Goal: Task Accomplishment & Management: Manage account settings

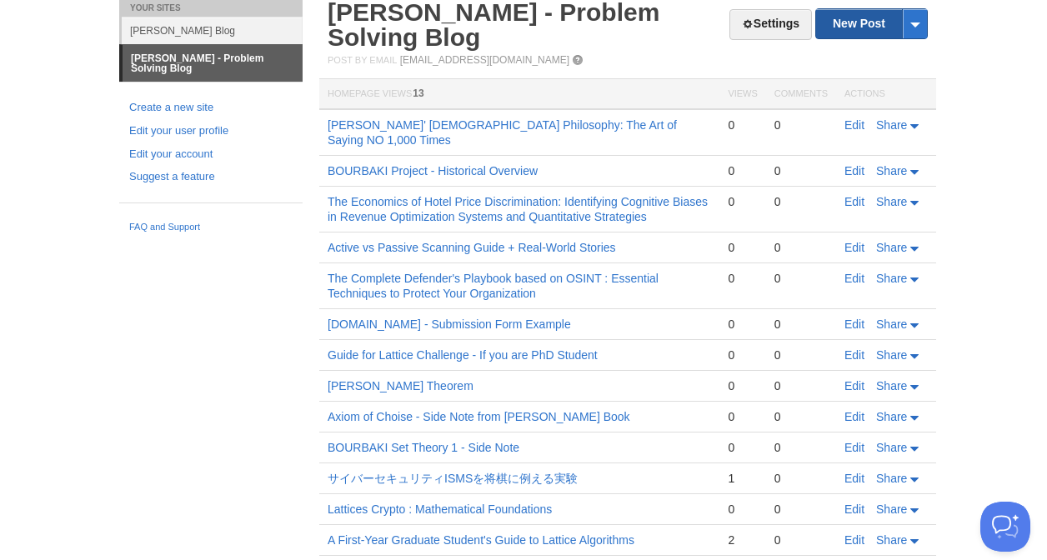
click at [866, 22] on link "New Post" at bounding box center [871, 23] width 111 height 29
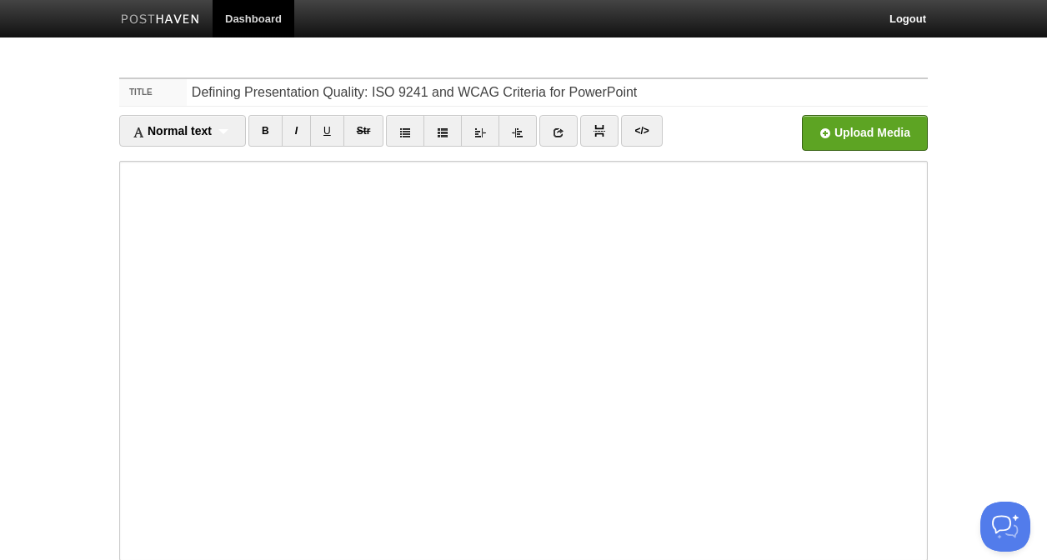
type input "Defining Presentation Quality: ISO 9241 and WCAG Criteria for PowerPoint"
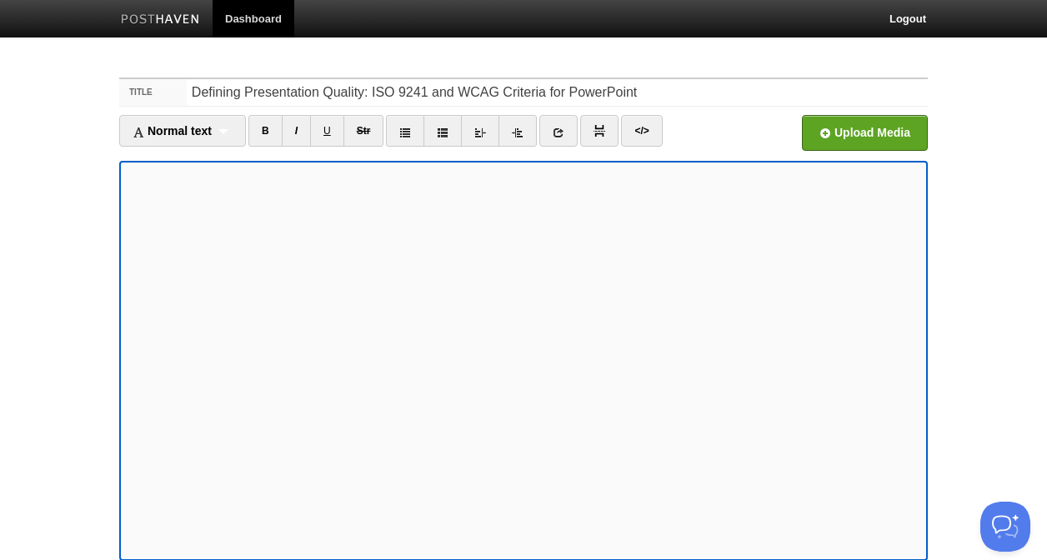
scroll to position [144, 0]
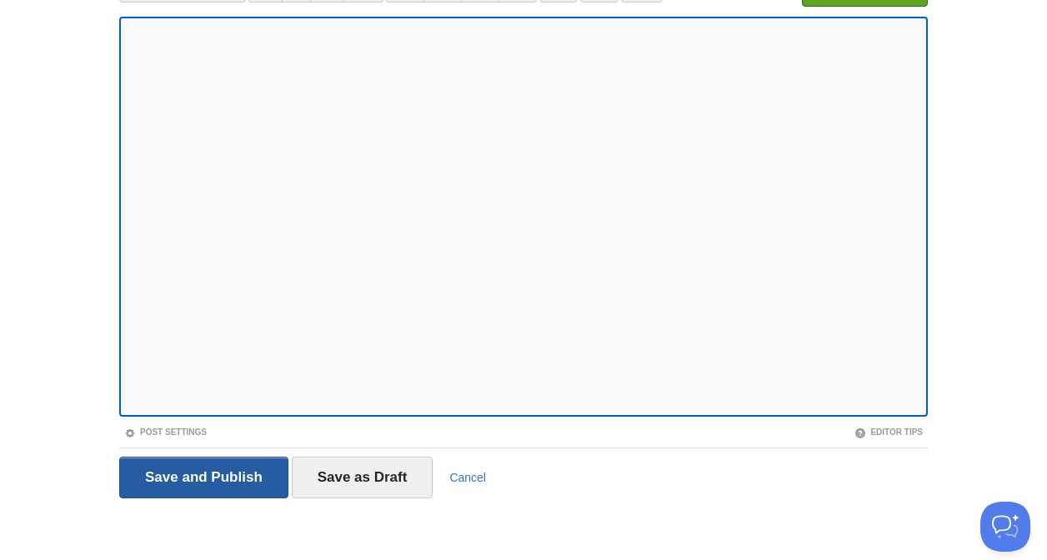
click at [214, 482] on input "Save and Publish" at bounding box center [203, 478] width 169 height 42
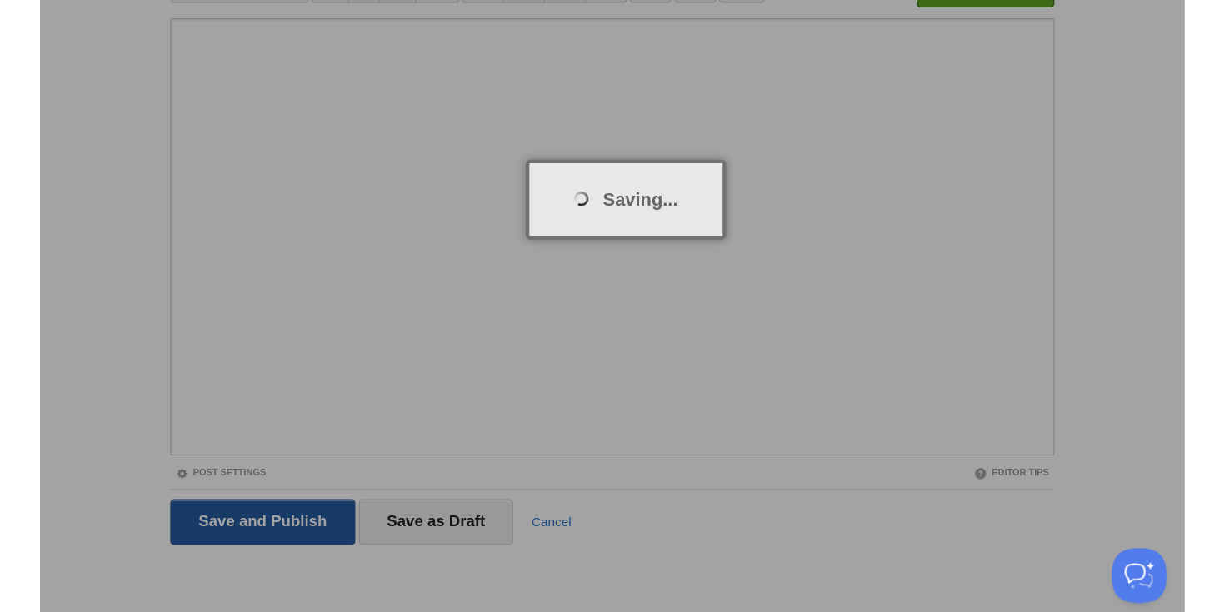
scroll to position [62, 0]
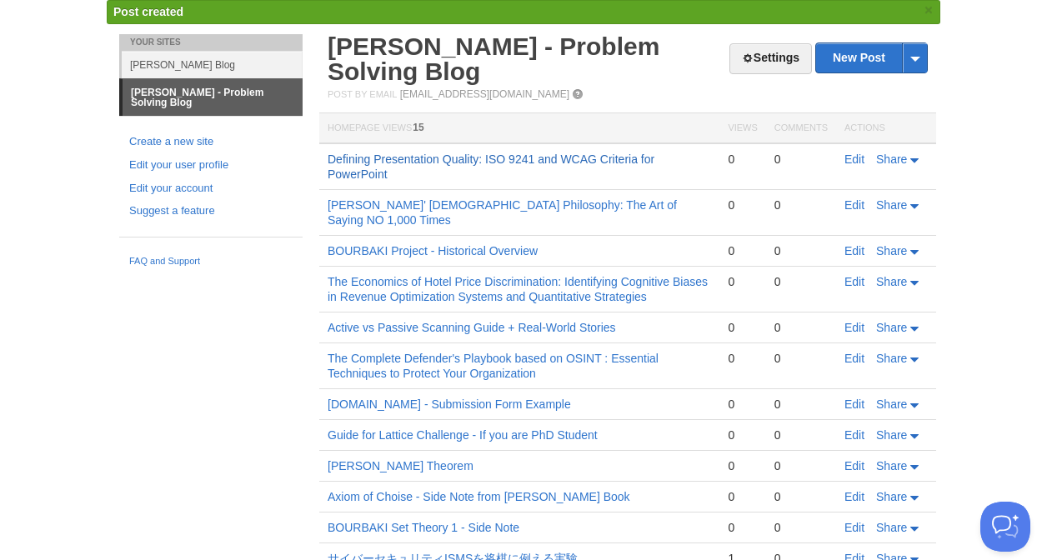
click at [592, 158] on link "Defining Presentation Quality: ISO 9241 and WCAG Criteria for PowerPoint" at bounding box center [490, 166] width 327 height 28
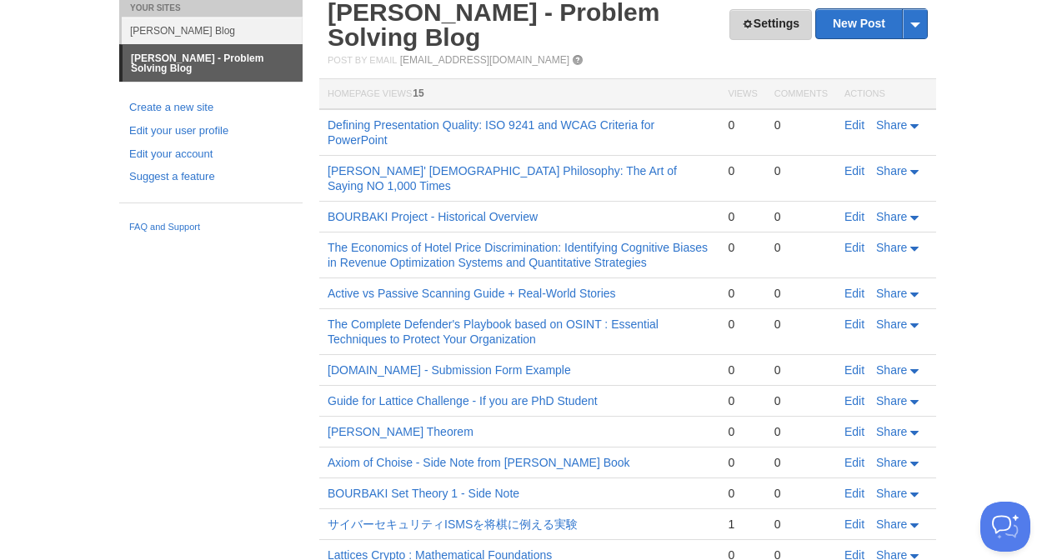
click at [763, 22] on link "Settings" at bounding box center [770, 24] width 82 height 31
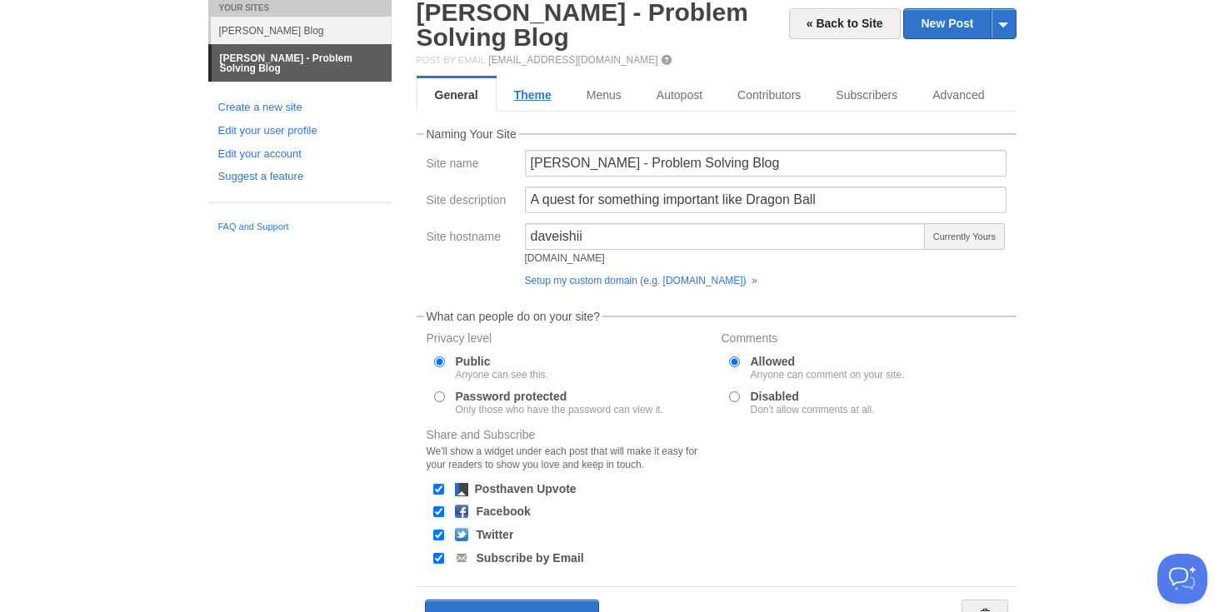
click at [535, 95] on link "Theme" at bounding box center [533, 94] width 72 height 33
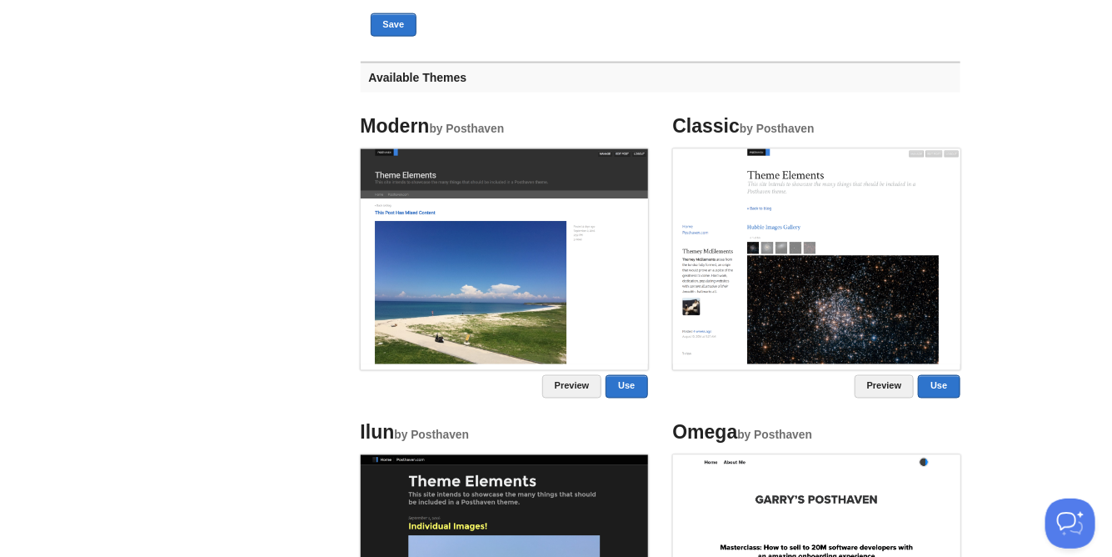
scroll to position [883, 0]
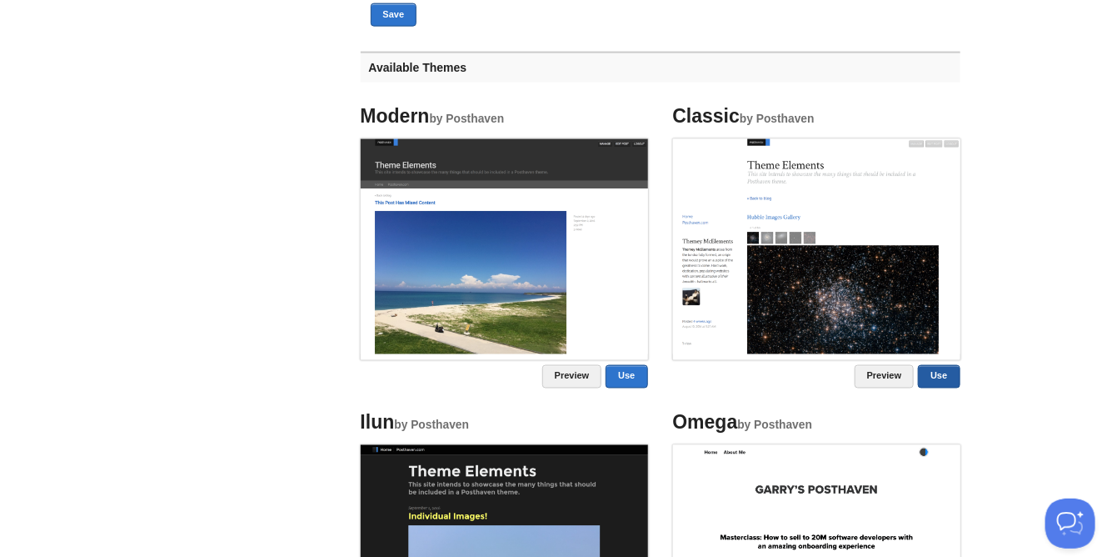
click at [945, 376] on link "Use" at bounding box center [939, 376] width 42 height 23
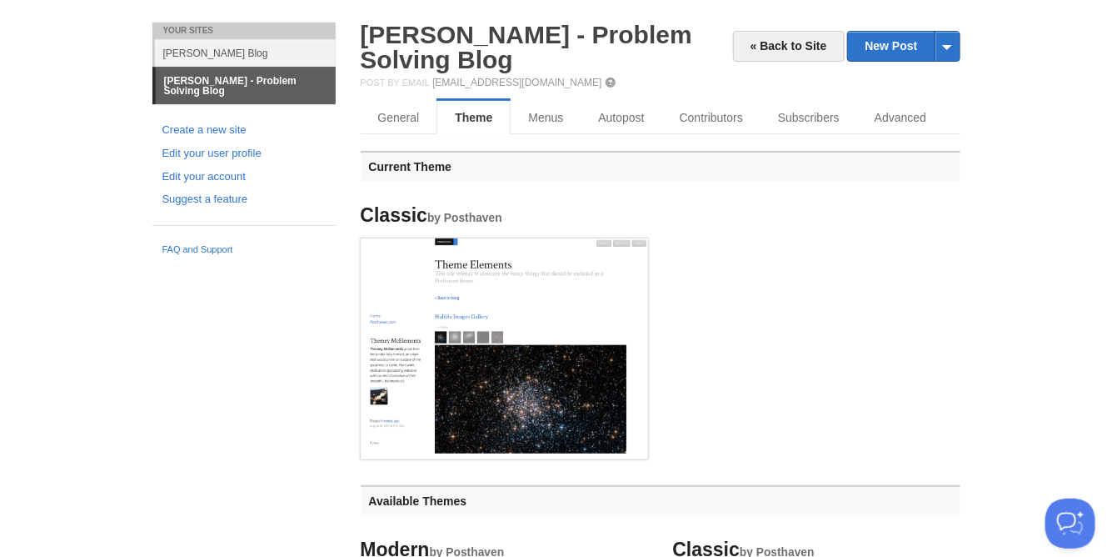
scroll to position [0, 0]
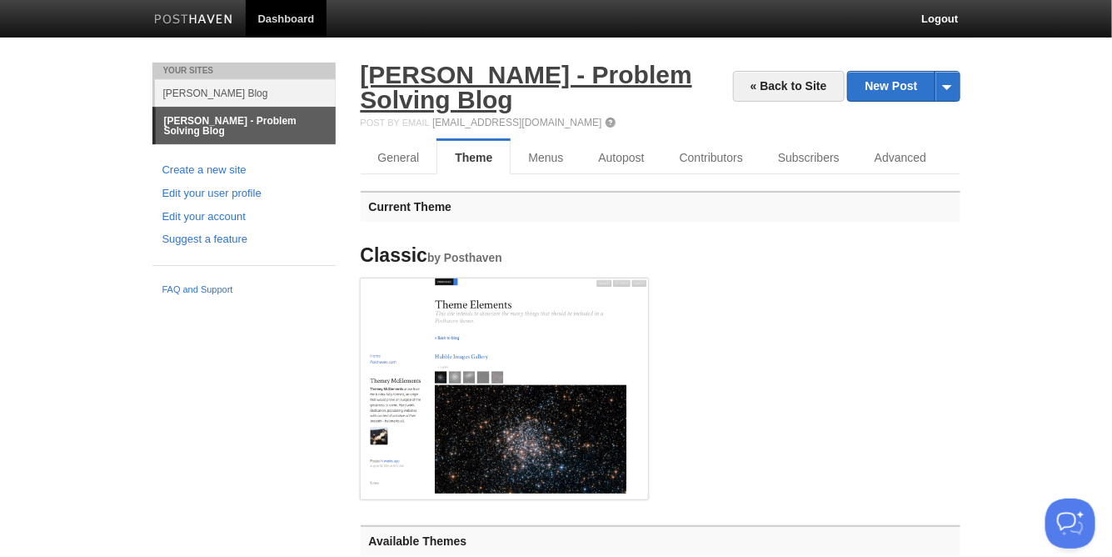
click at [657, 79] on link "[PERSON_NAME] - Problem Solving Blog" at bounding box center [527, 87] width 332 height 52
click at [413, 157] on link "General" at bounding box center [400, 157] width 78 height 33
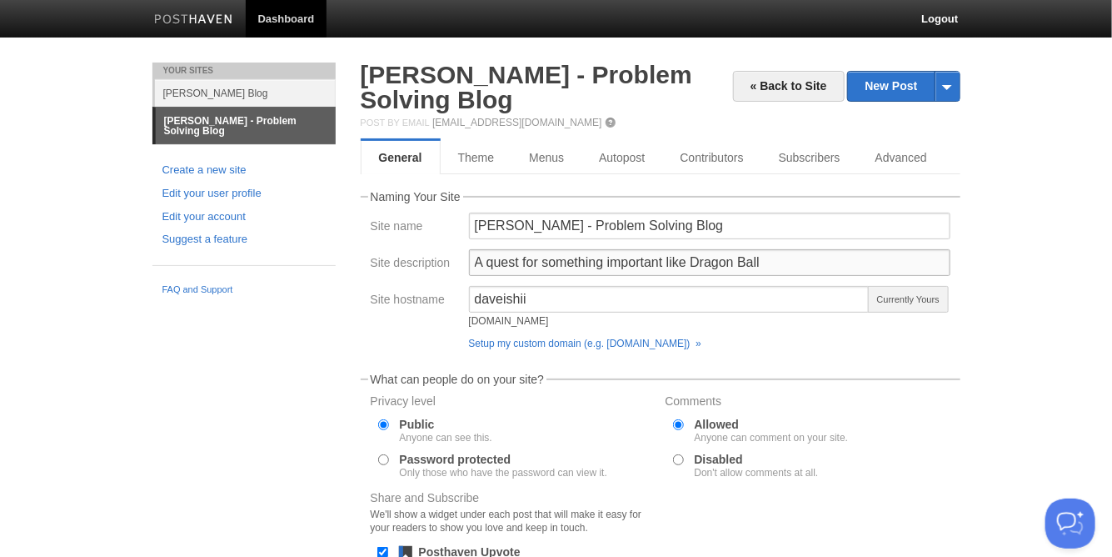
click at [772, 260] on input "A quest for something important like Dragon Ball" at bounding box center [710, 262] width 482 height 27
drag, startPoint x: 848, startPoint y: 264, endPoint x: 685, endPoint y: 267, distance: 163.4
click at [685, 267] on input "A quest for something important like Dragon Ball Adventure" at bounding box center [710, 262] width 482 height 27
click at [830, 265] on input "A quest for something important like Dragon Ball Adventure" at bounding box center [710, 262] width 482 height 27
drag, startPoint x: 659, startPoint y: 264, endPoint x: 449, endPoint y: 266, distance: 210.0
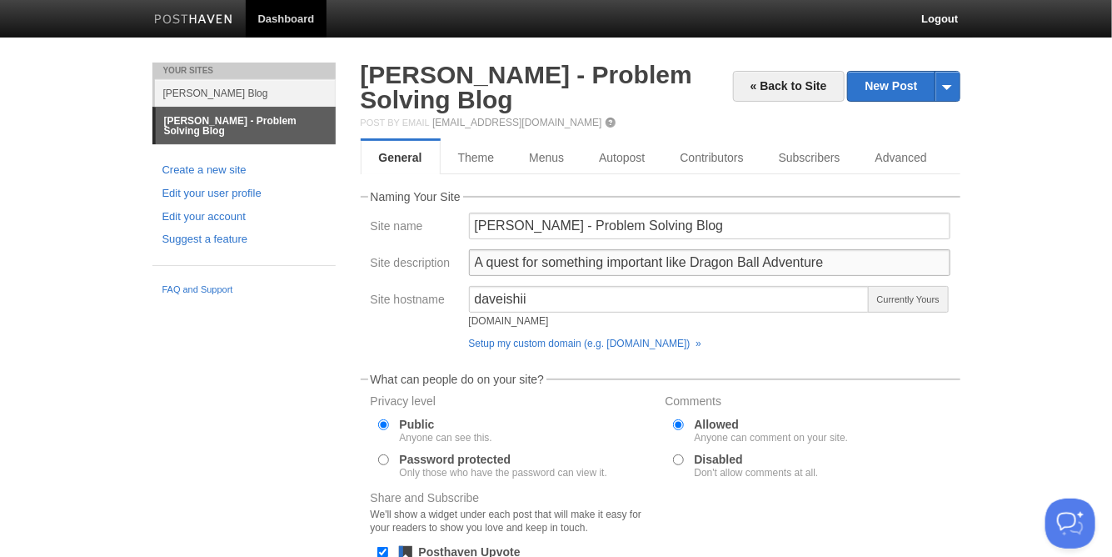
click at [447, 268] on div "Site description A quest for something important like Dragon Ball Adventure" at bounding box center [661, 267] width 590 height 37
click at [715, 262] on input "Doing Math like Dragon Ball Adventure" at bounding box center [710, 262] width 482 height 27
click at [614, 267] on input "Doing Math like Dragon - Finding Something Important" at bounding box center [710, 262] width 482 height 27
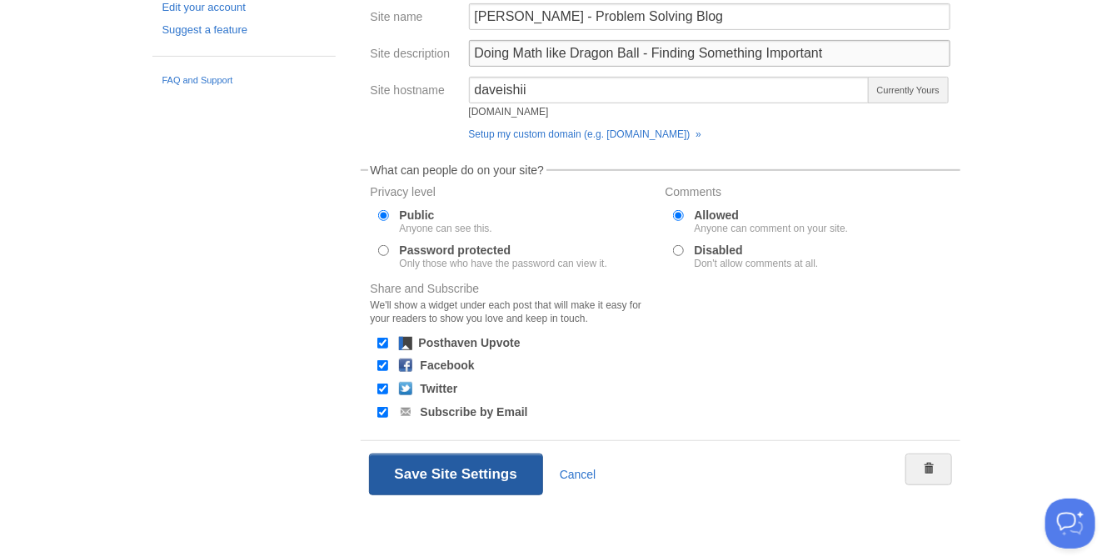
type input "Doing Math like Dragon Ball - Finding Something Important"
click at [418, 493] on button "Save Site Settings" at bounding box center [456, 474] width 174 height 42
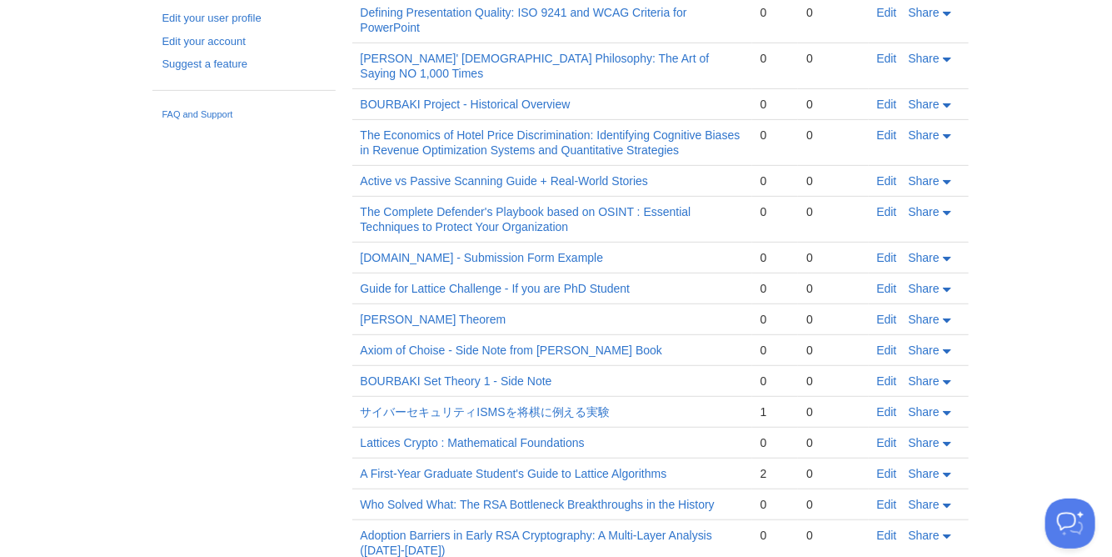
scroll to position [62, 0]
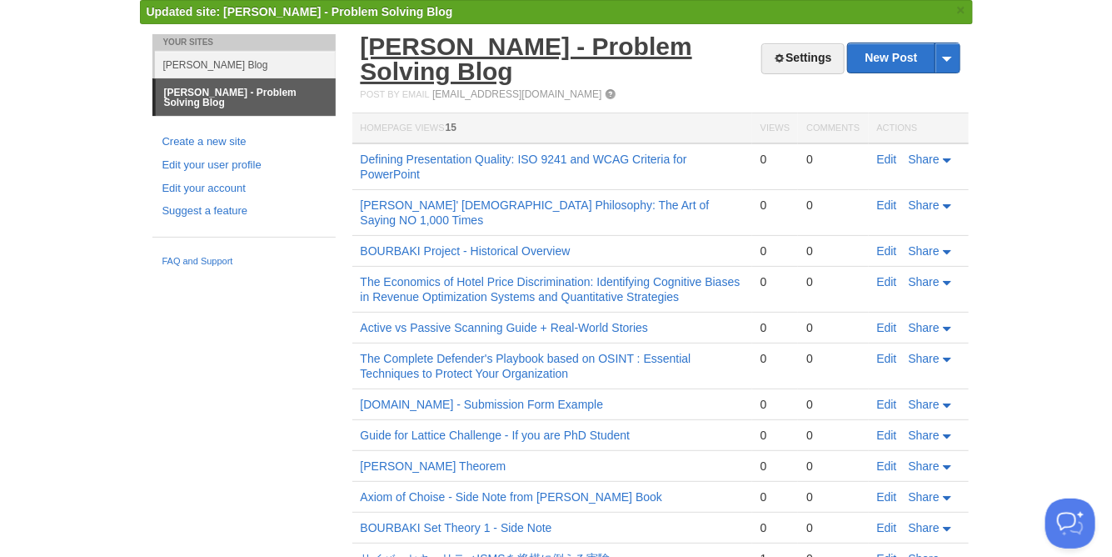
click at [627, 53] on link "[PERSON_NAME] - Problem Solving Blog" at bounding box center [527, 58] width 332 height 52
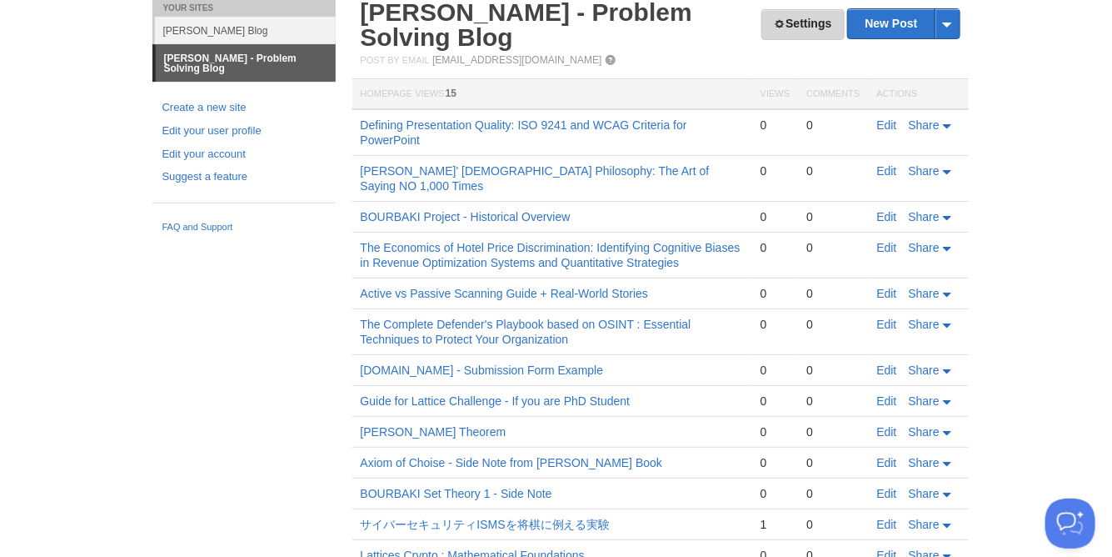
click at [803, 24] on link "Settings" at bounding box center [803, 24] width 82 height 31
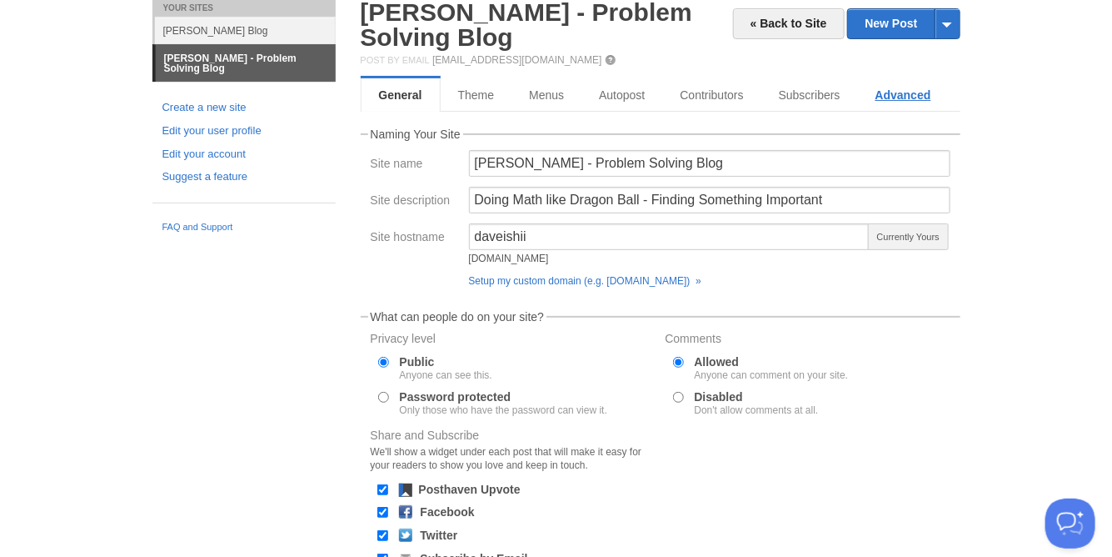
click at [916, 92] on link "Advanced" at bounding box center [903, 94] width 91 height 33
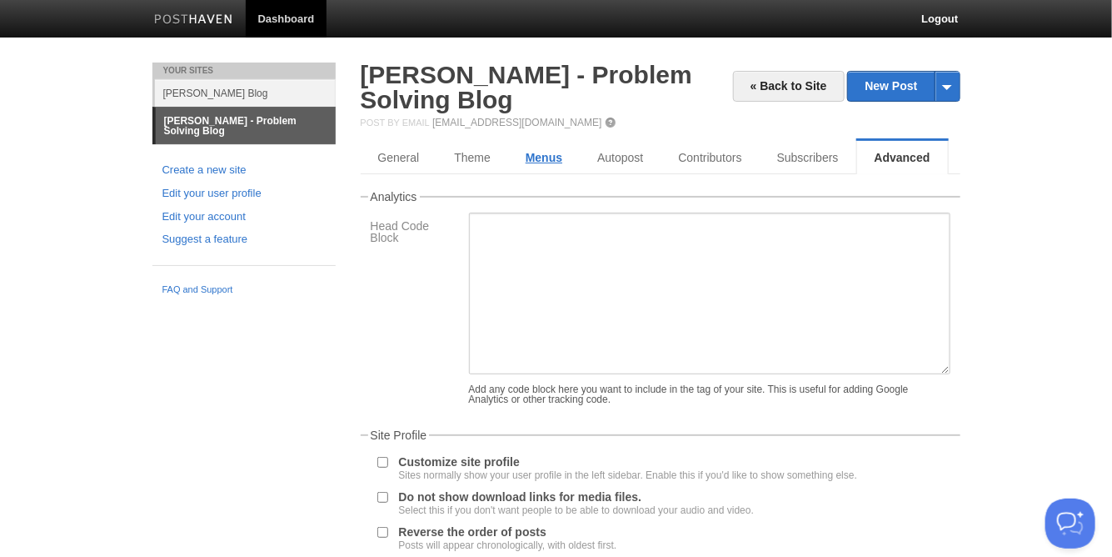
click at [546, 159] on link "Menus" at bounding box center [544, 157] width 72 height 33
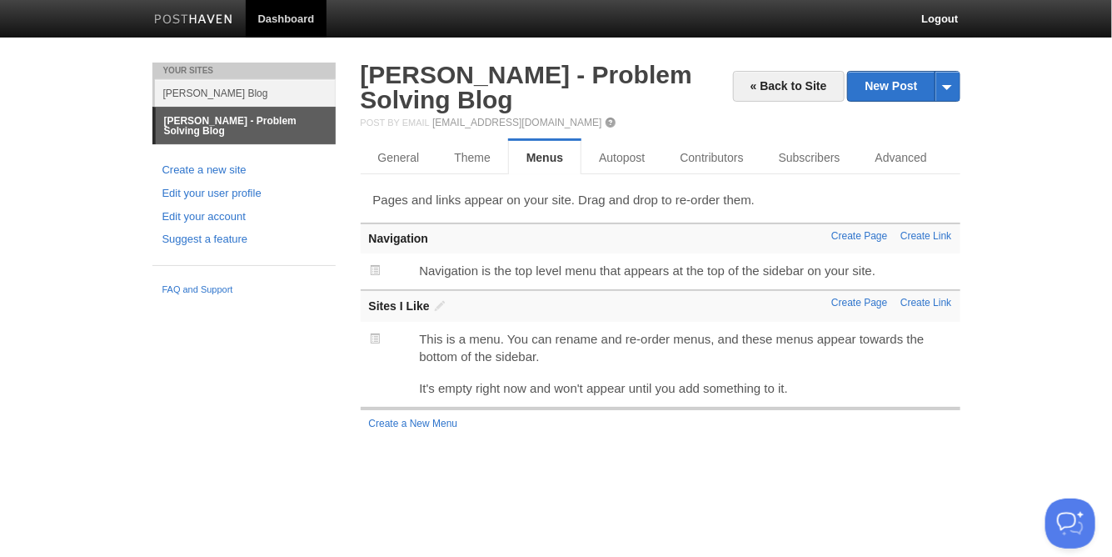
click at [371, 268] on span at bounding box center [375, 270] width 12 height 12
click at [375, 268] on span at bounding box center [375, 270] width 12 height 12
click at [861, 231] on link "Create Page" at bounding box center [860, 236] width 56 height 12
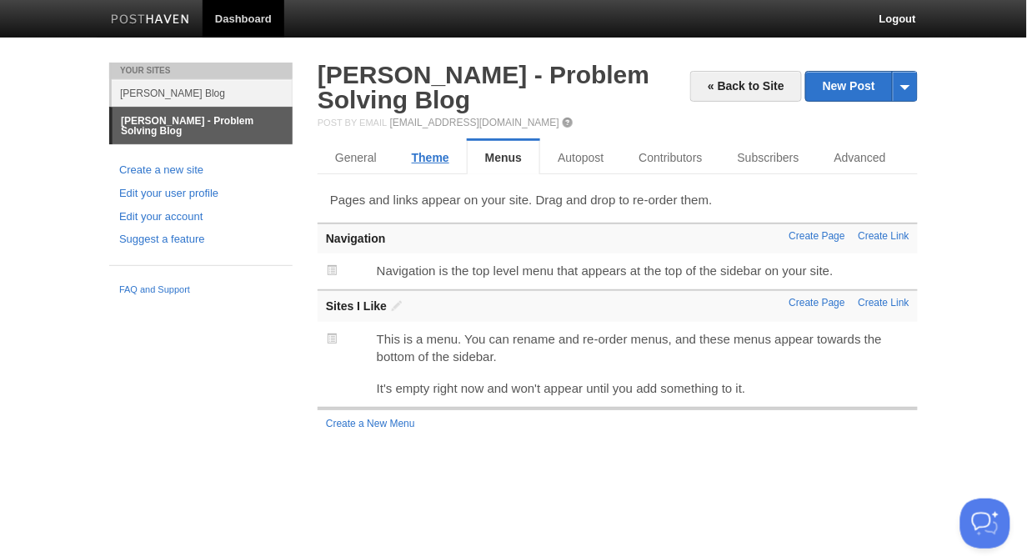
click at [429, 156] on link "Theme" at bounding box center [430, 157] width 72 height 33
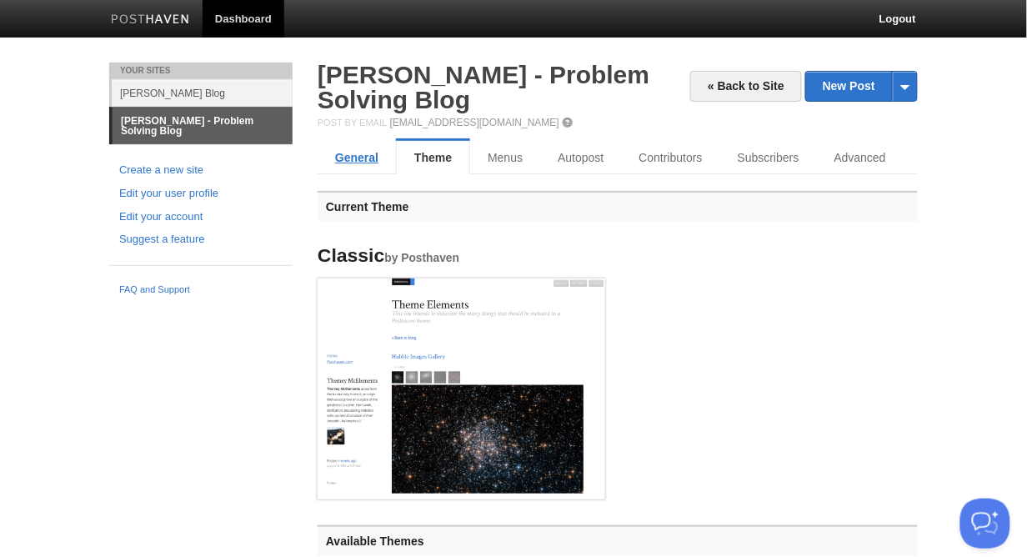
click at [357, 162] on link "General" at bounding box center [356, 157] width 78 height 33
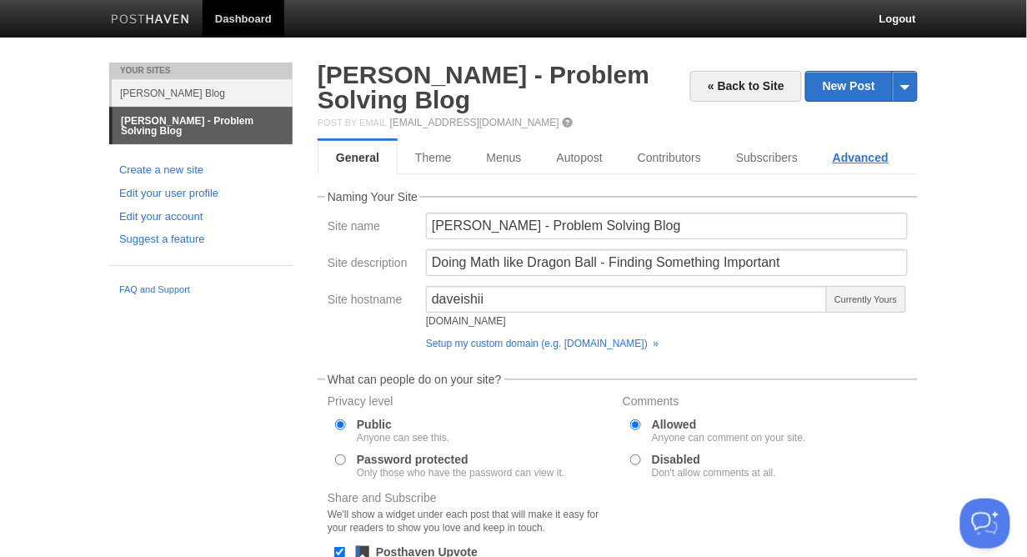
click at [870, 150] on link "Advanced" at bounding box center [860, 157] width 91 height 33
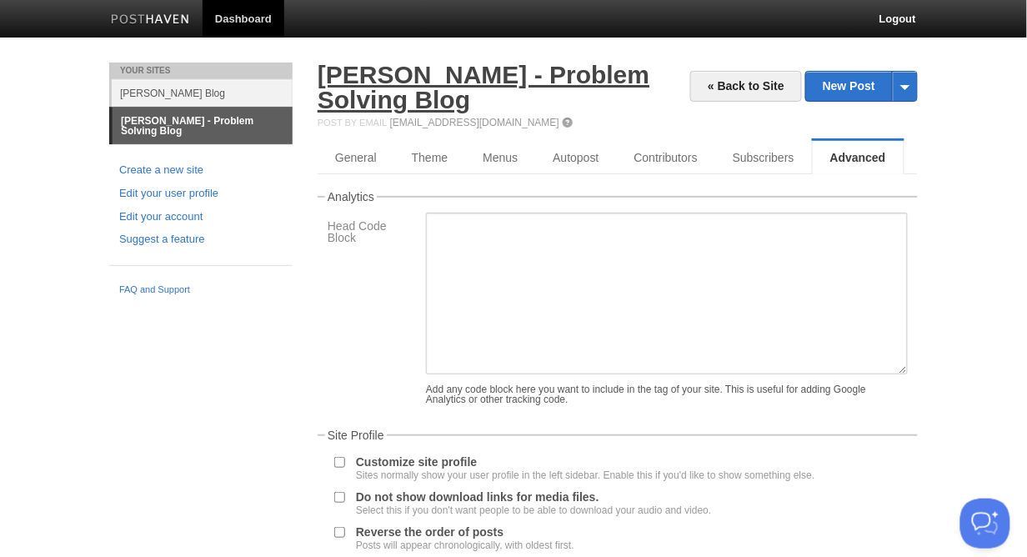
click at [489, 78] on link "[PERSON_NAME] - Problem Solving Blog" at bounding box center [483, 87] width 332 height 52
